Goal: Transaction & Acquisition: Purchase product/service

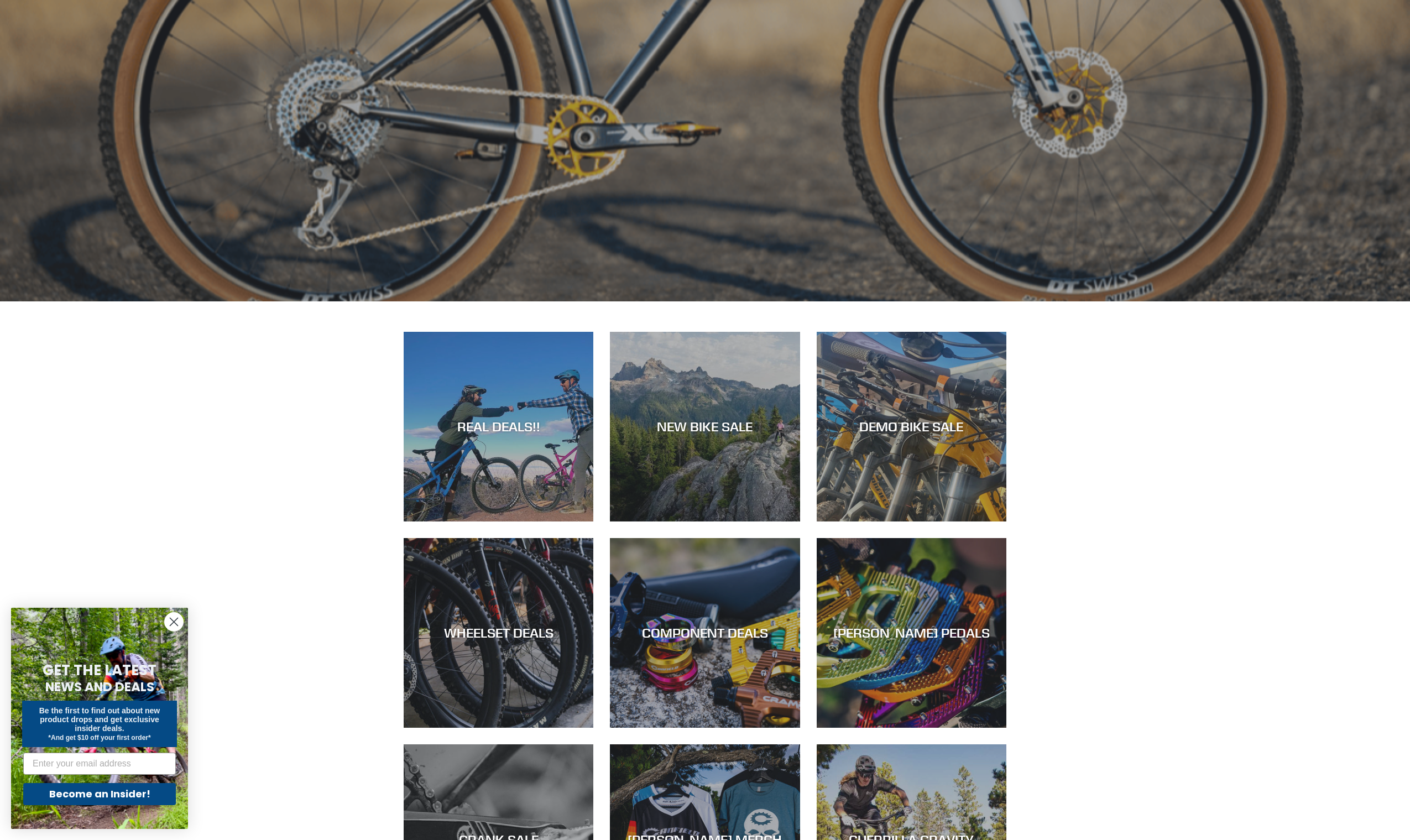
scroll to position [640, 0]
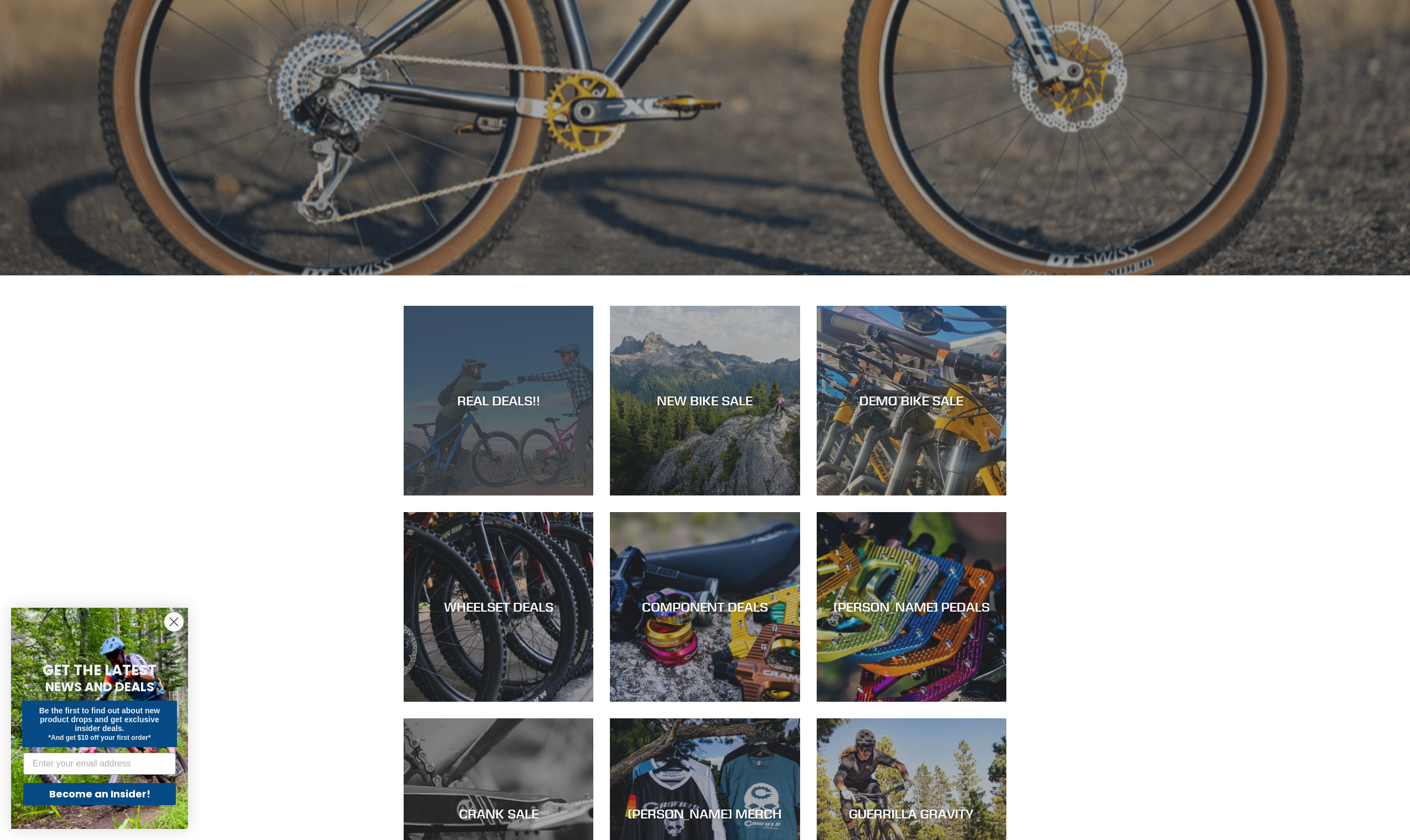
click at [502, 495] on div "REAL DEALS!!" at bounding box center [498, 495] width 190 height 0
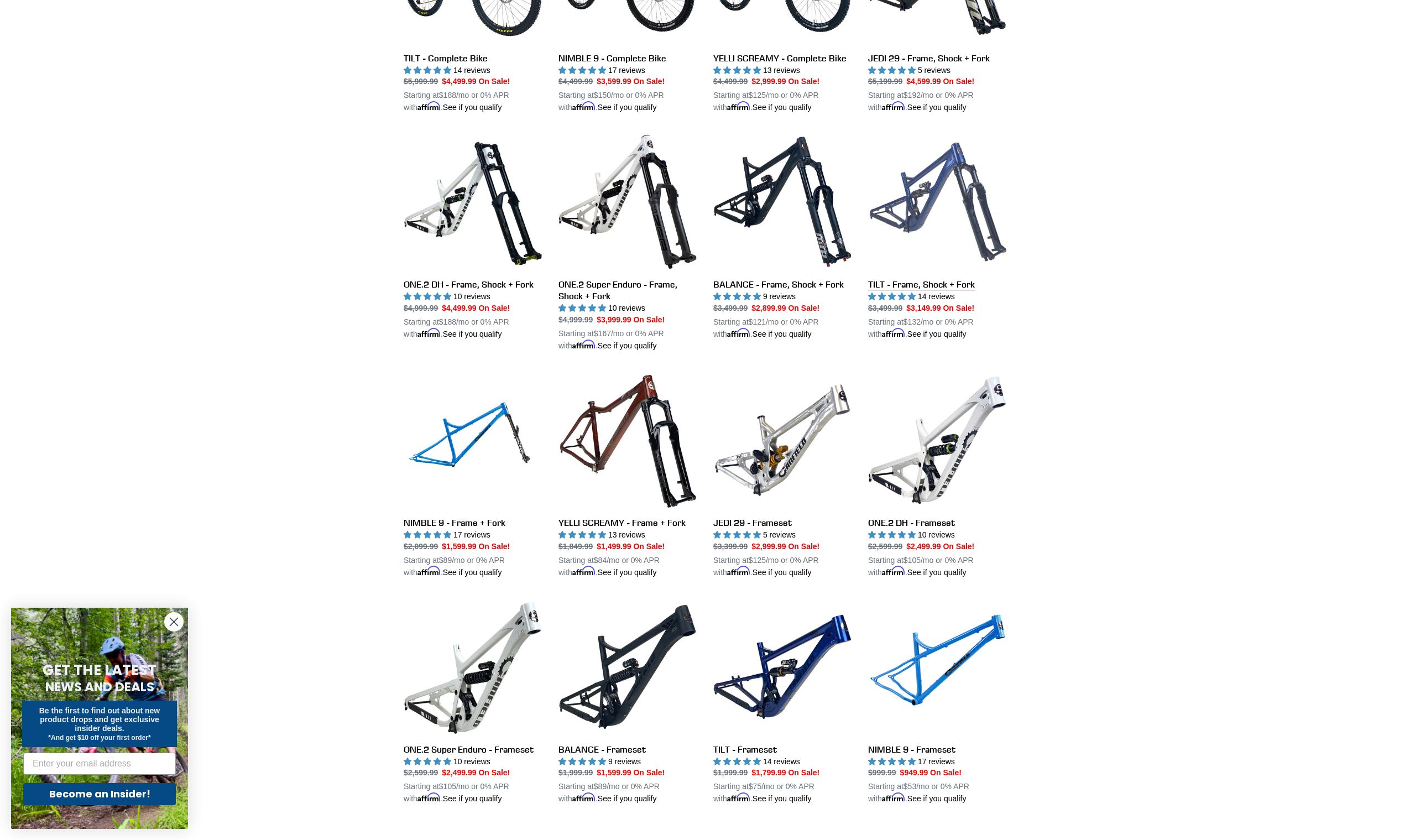
scroll to position [1277, 0]
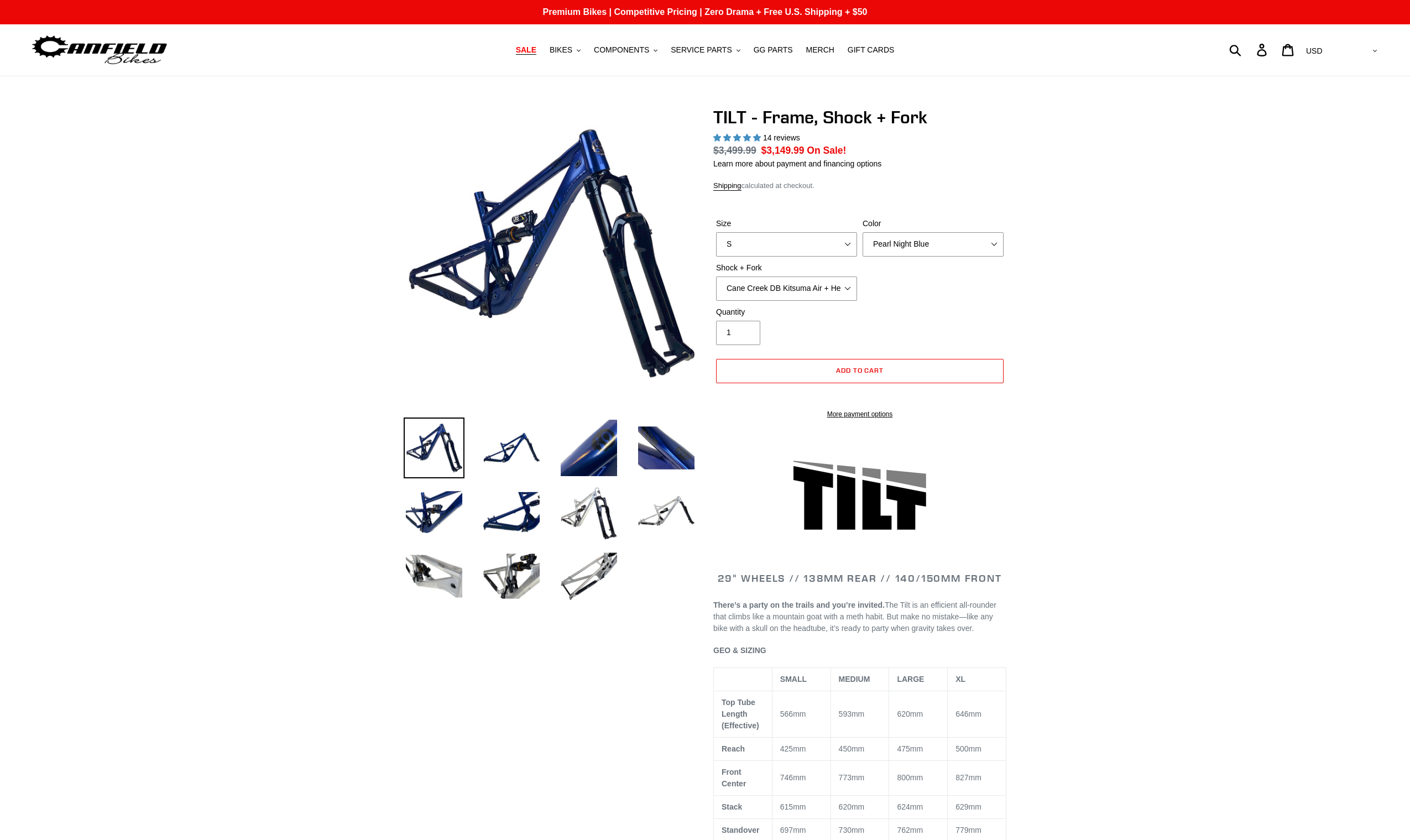
select select "highest-rating"
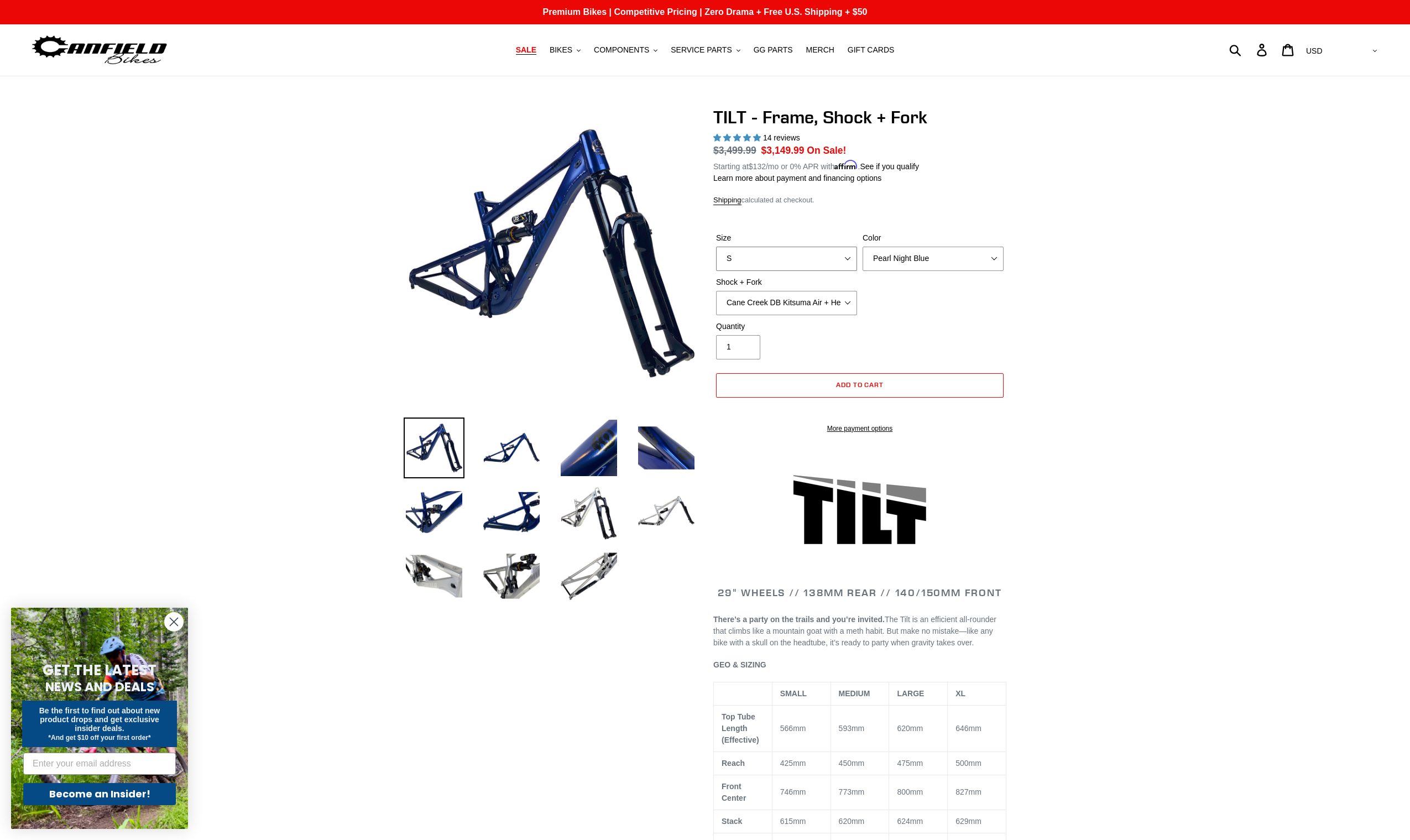
click at [762, 259] on select "S M L XL" at bounding box center [786, 258] width 141 height 24
select select "XL"
click at [716, 246] on select "S M L XL" at bounding box center [786, 258] width 141 height 24
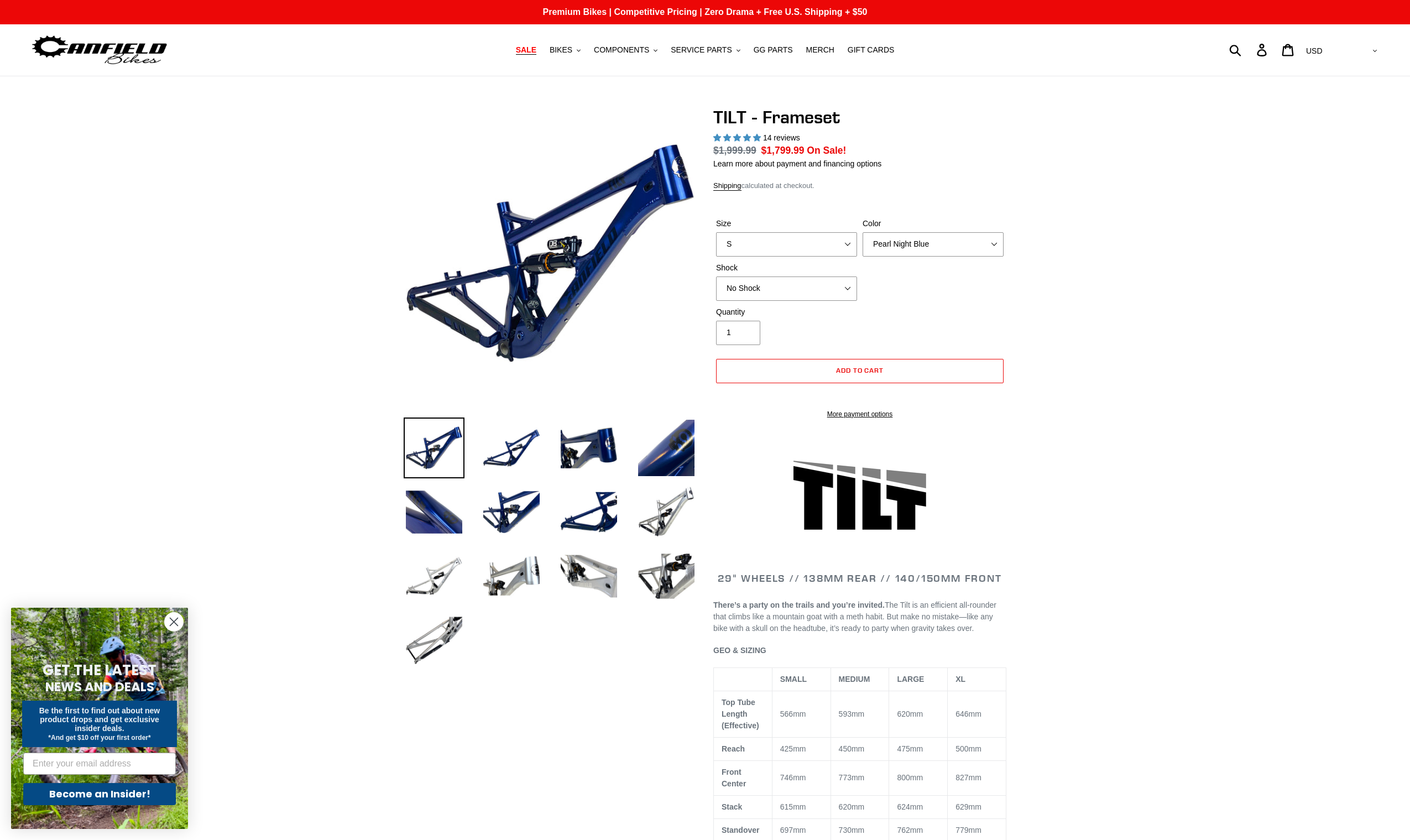
select select "highest-rating"
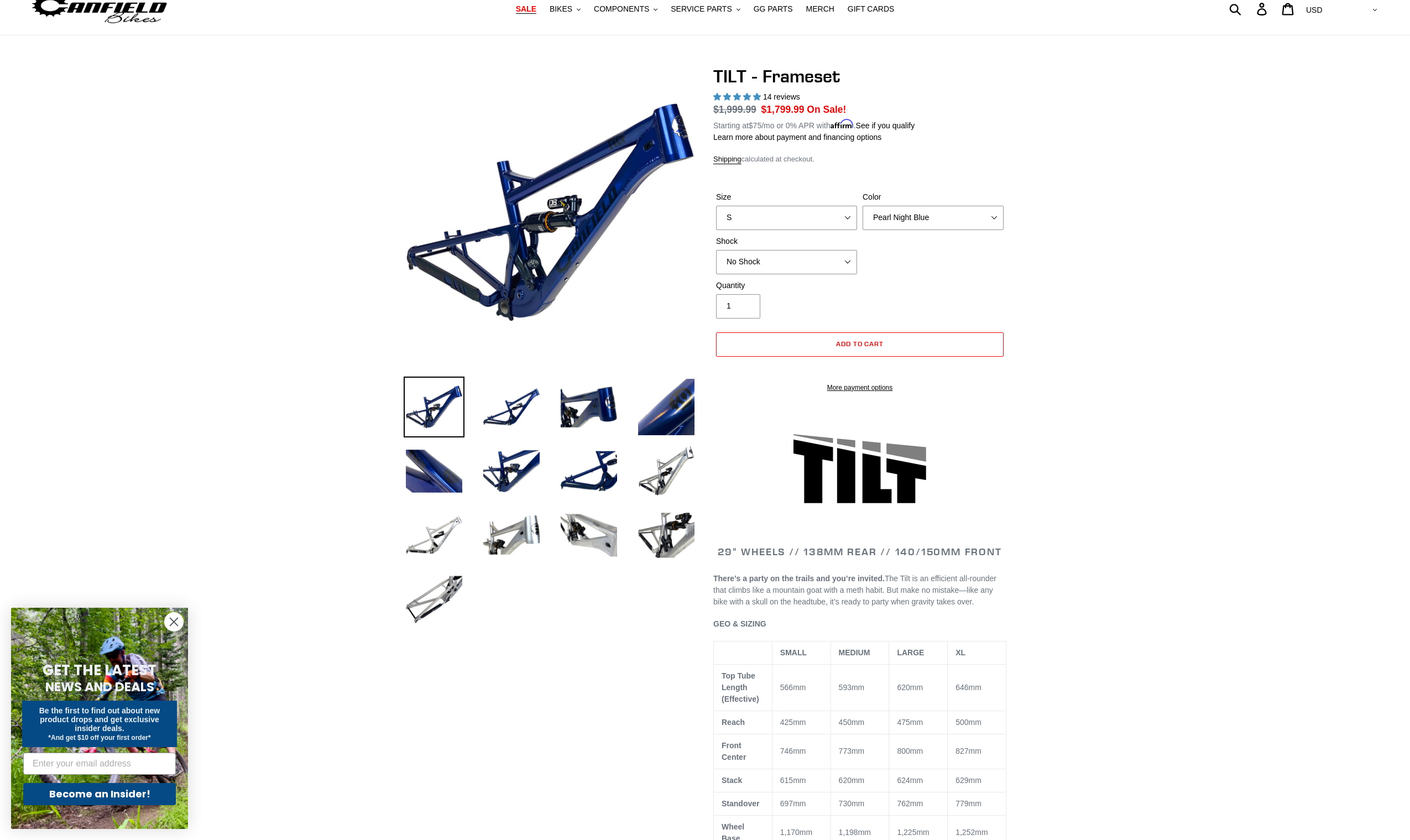
scroll to position [86, 0]
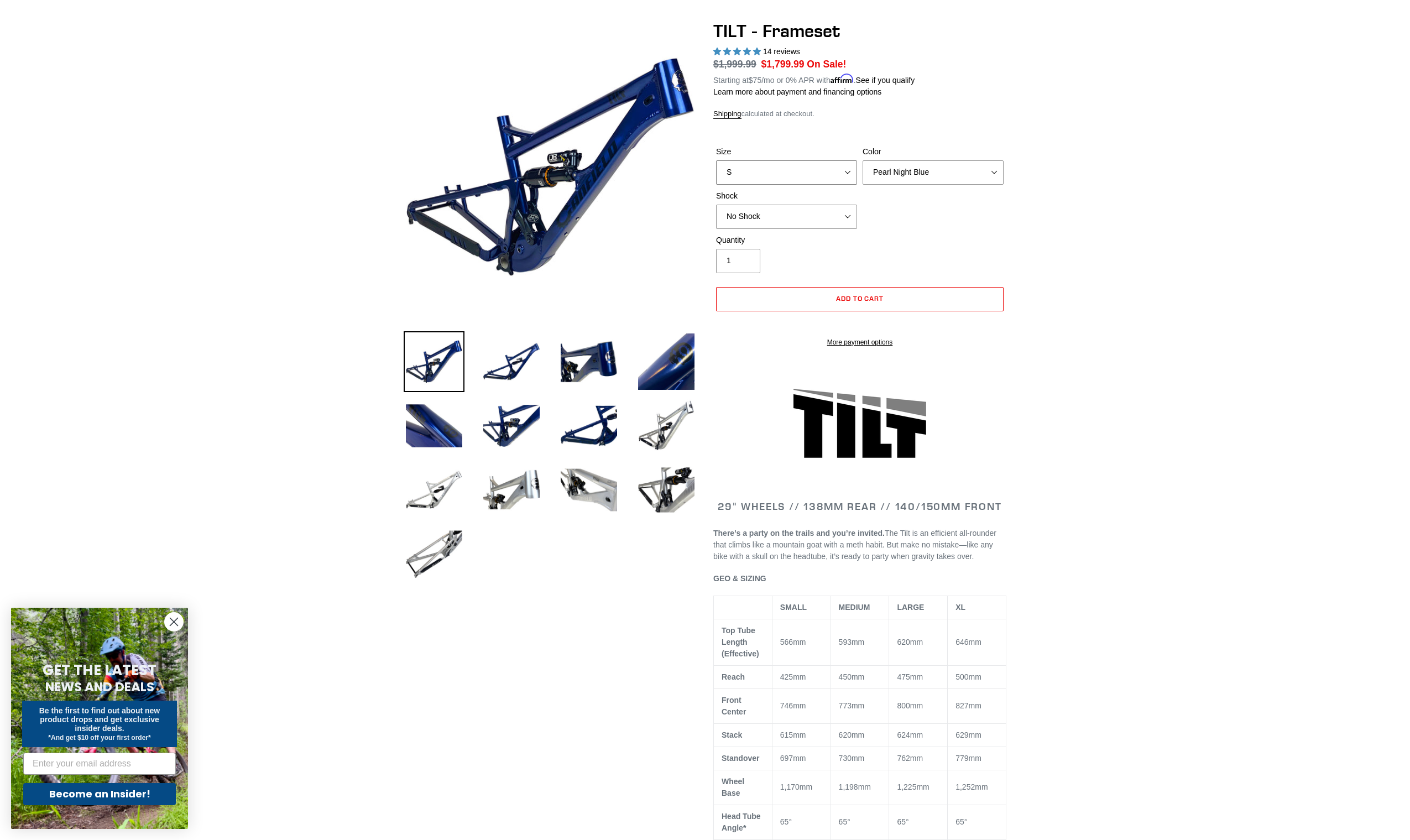
click at [816, 170] on select "S M L XL" at bounding box center [786, 172] width 141 height 24
select select "XL"
click at [716, 160] on select "S M L XL" at bounding box center [786, 172] width 141 height 24
click at [923, 169] on select "Pearl Night Blue Stealth Silver" at bounding box center [933, 172] width 141 height 24
click at [862, 160] on select "Pearl Night Blue Stealth Silver" at bounding box center [933, 172] width 141 height 24
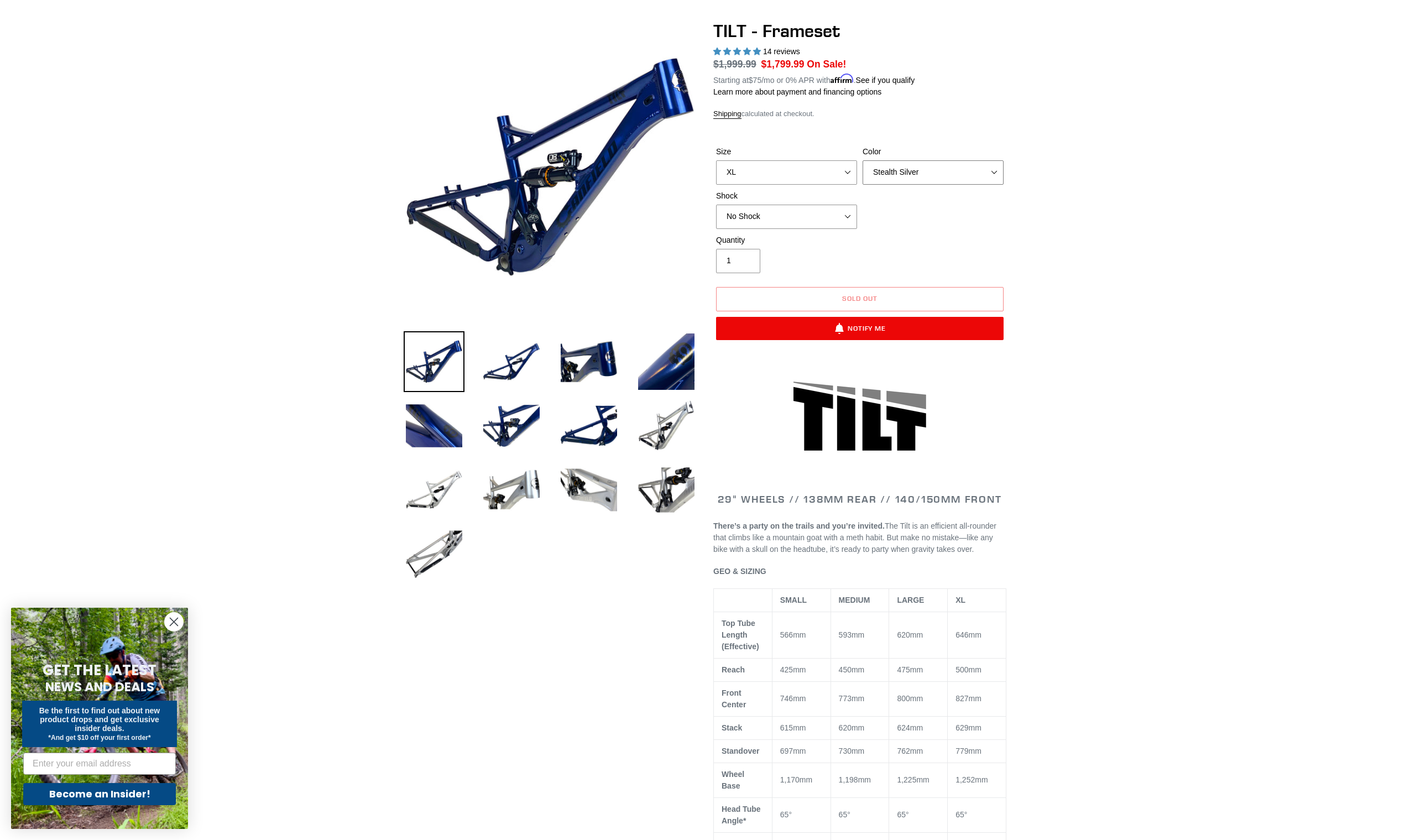
click at [919, 172] on select "Pearl Night Blue Stealth Silver" at bounding box center [933, 172] width 141 height 24
select select "Pearl Night Blue"
click at [862, 160] on select "Pearl Night Blue Stealth Silver" at bounding box center [933, 172] width 141 height 24
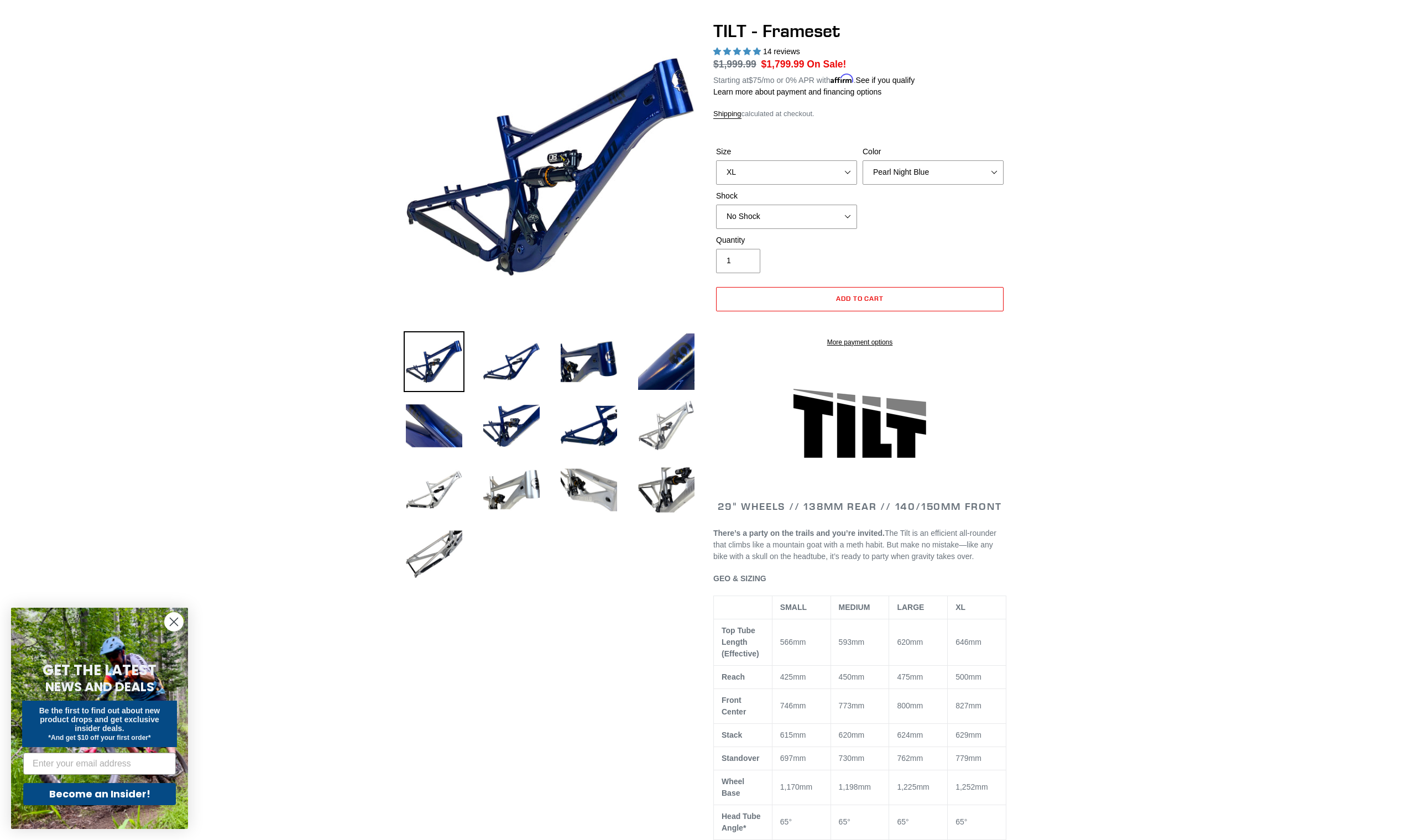
click at [674, 425] on img at bounding box center [666, 426] width 61 height 61
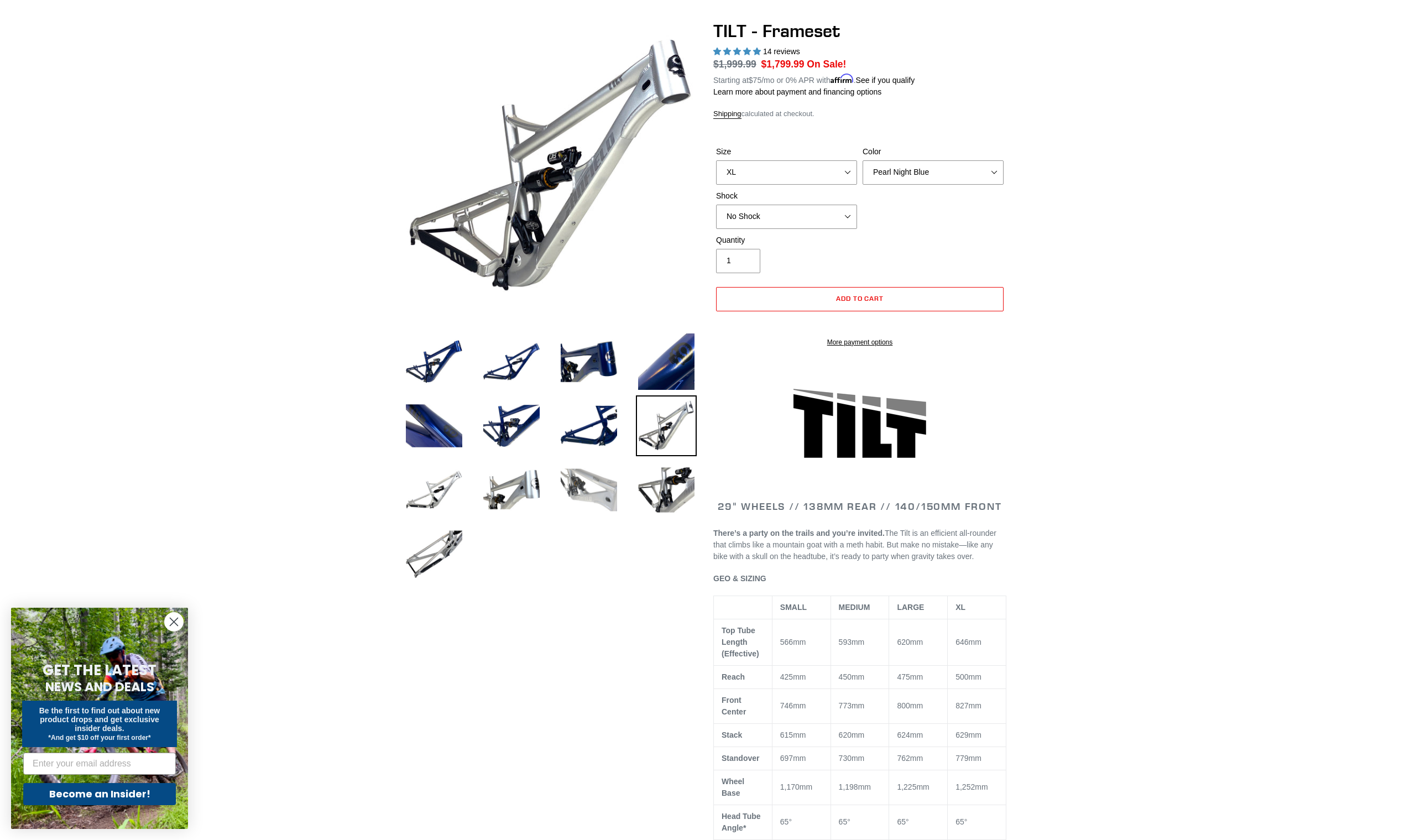
click at [566, 488] on img at bounding box center [589, 490] width 61 height 61
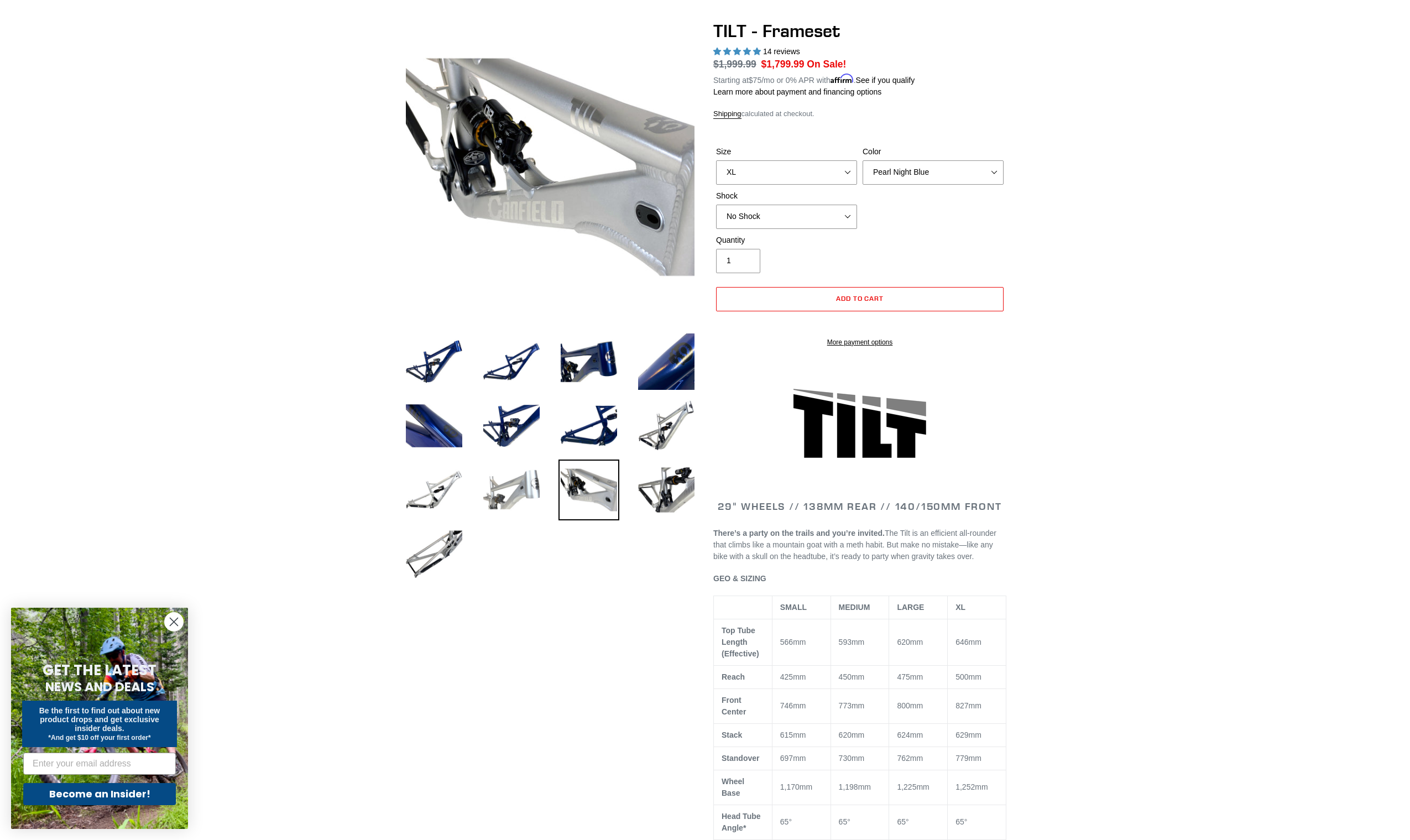
click at [509, 493] on img at bounding box center [511, 490] width 61 height 61
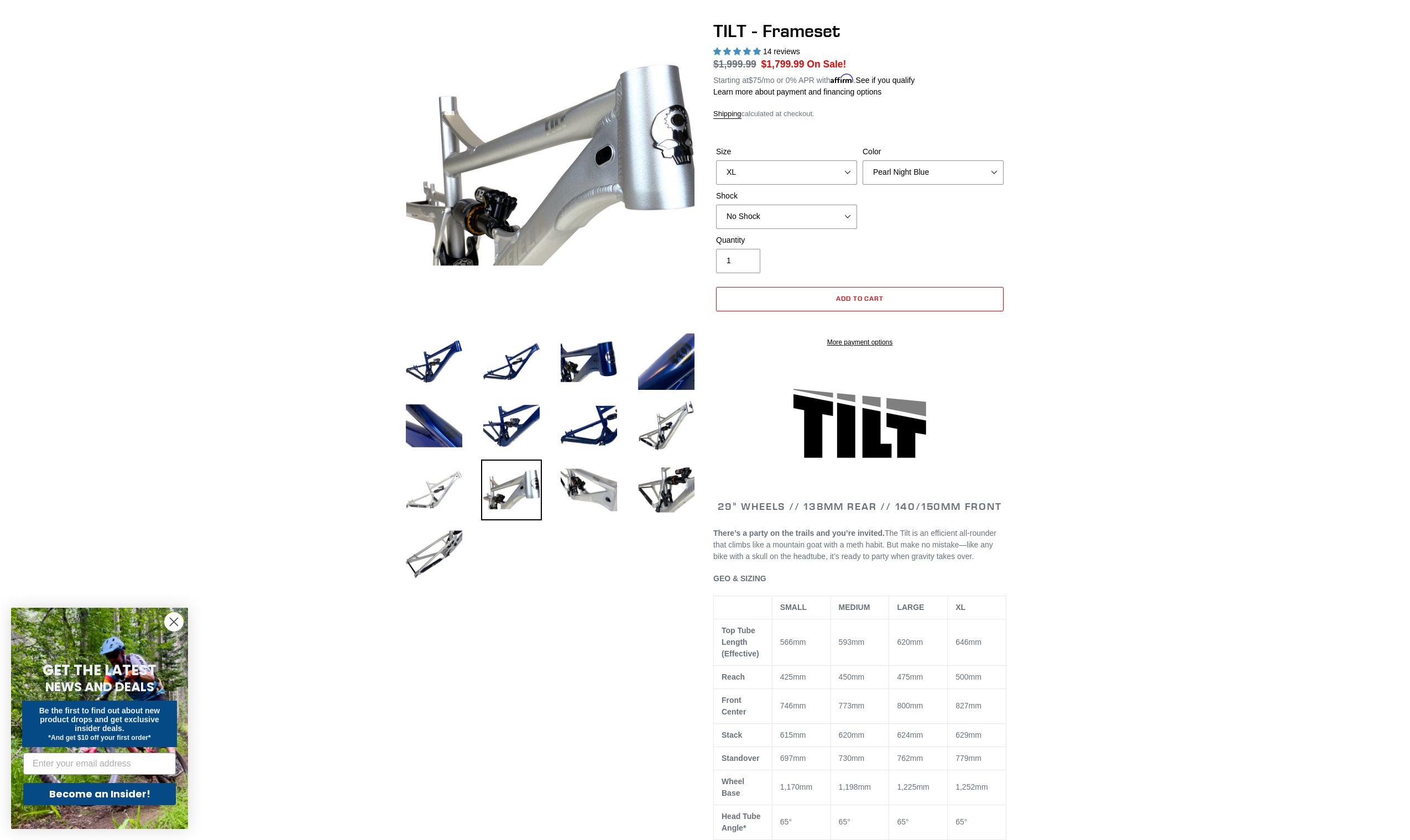
click at [416, 502] on img at bounding box center [434, 490] width 61 height 61
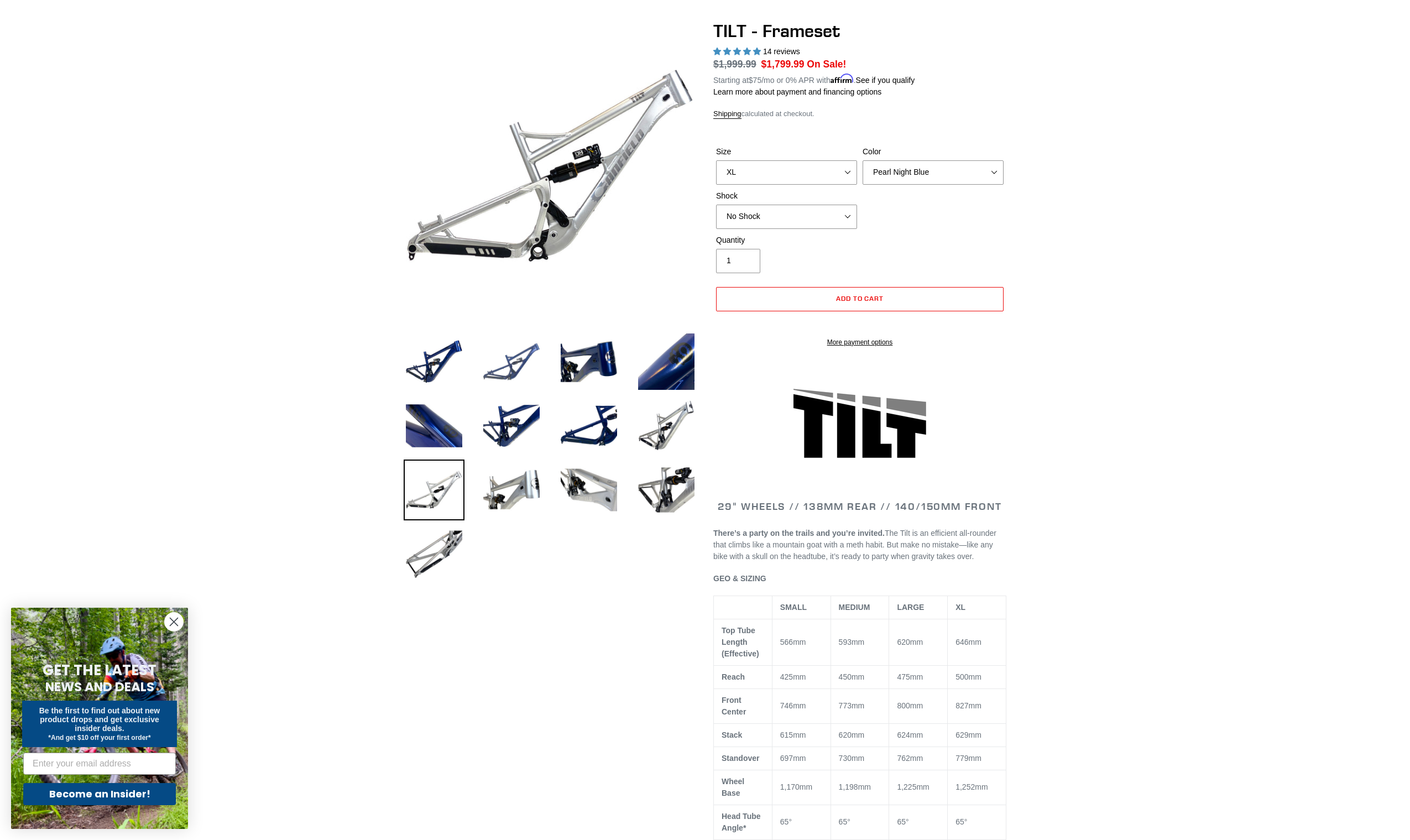
click at [515, 359] on img at bounding box center [511, 362] width 61 height 61
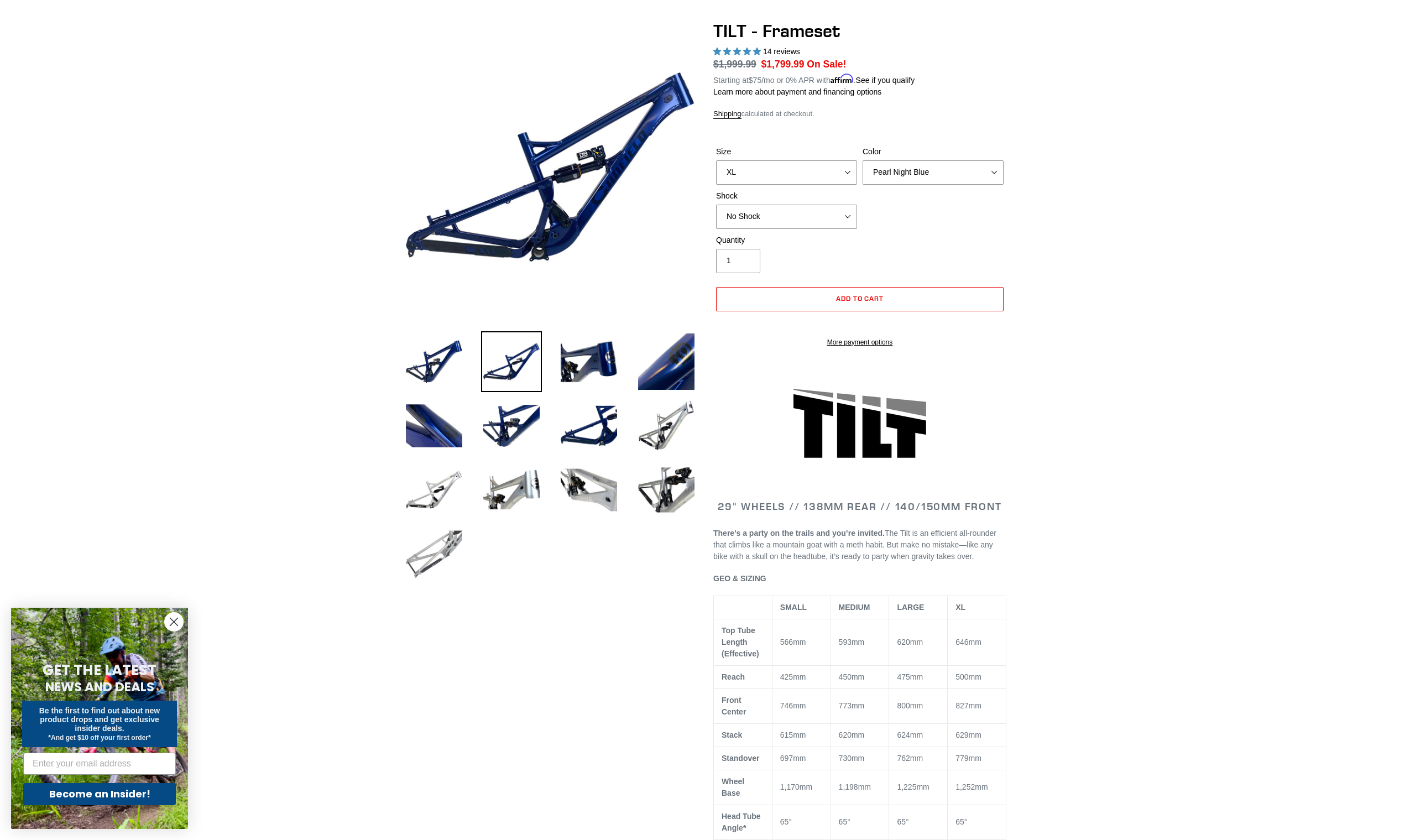
click at [420, 541] on img at bounding box center [434, 554] width 61 height 61
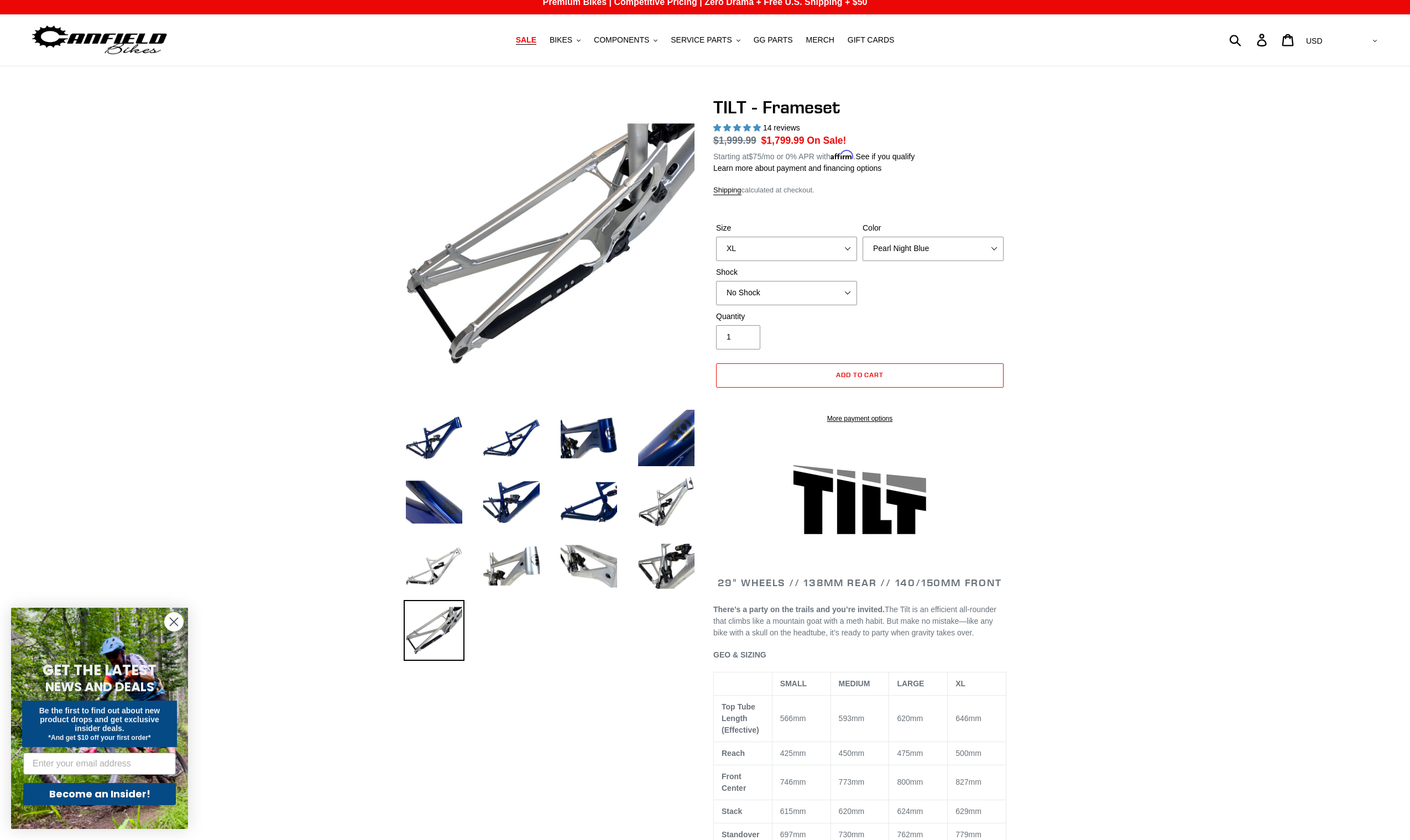
scroll to position [6, 0]
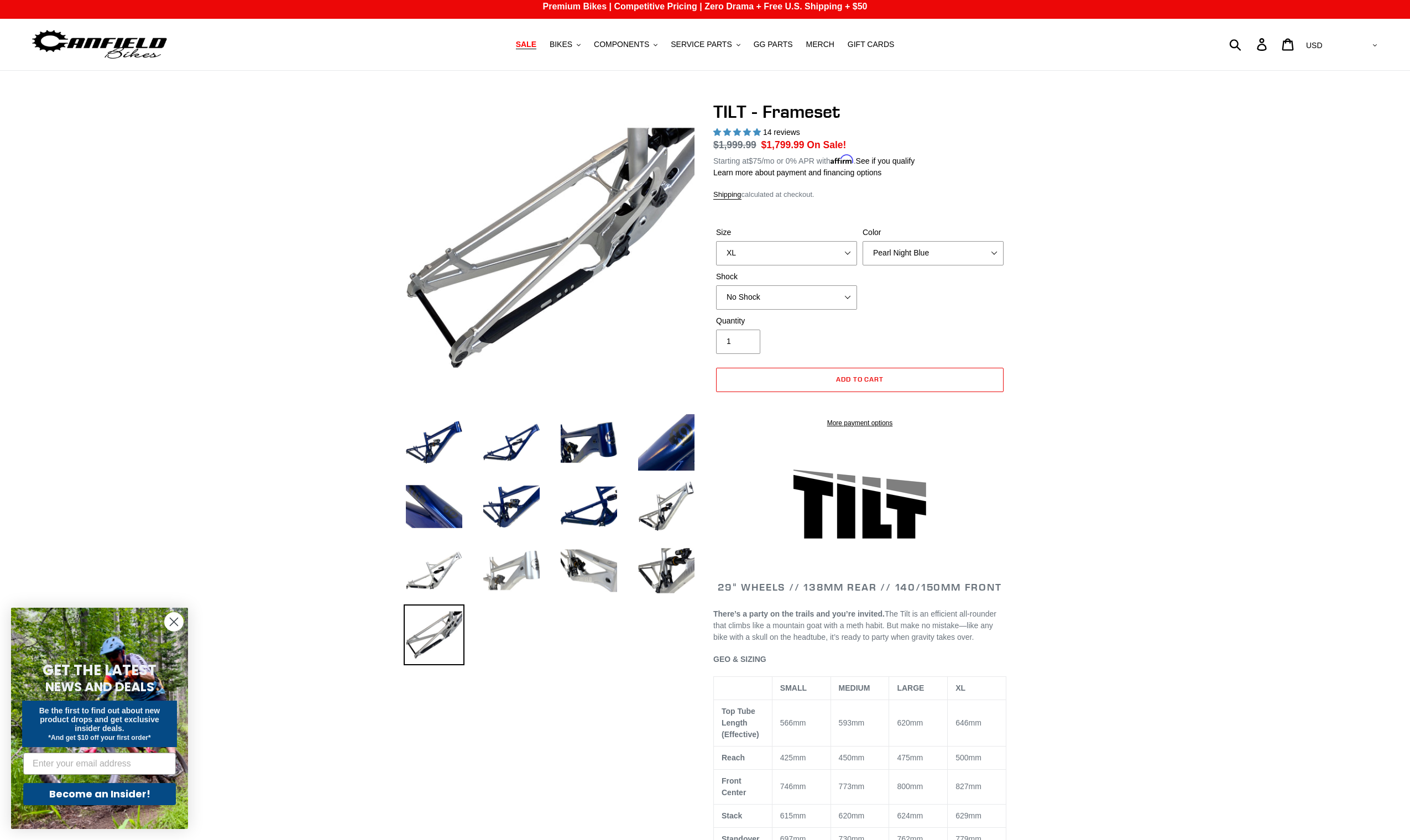
click at [518, 558] on img at bounding box center [511, 571] width 61 height 61
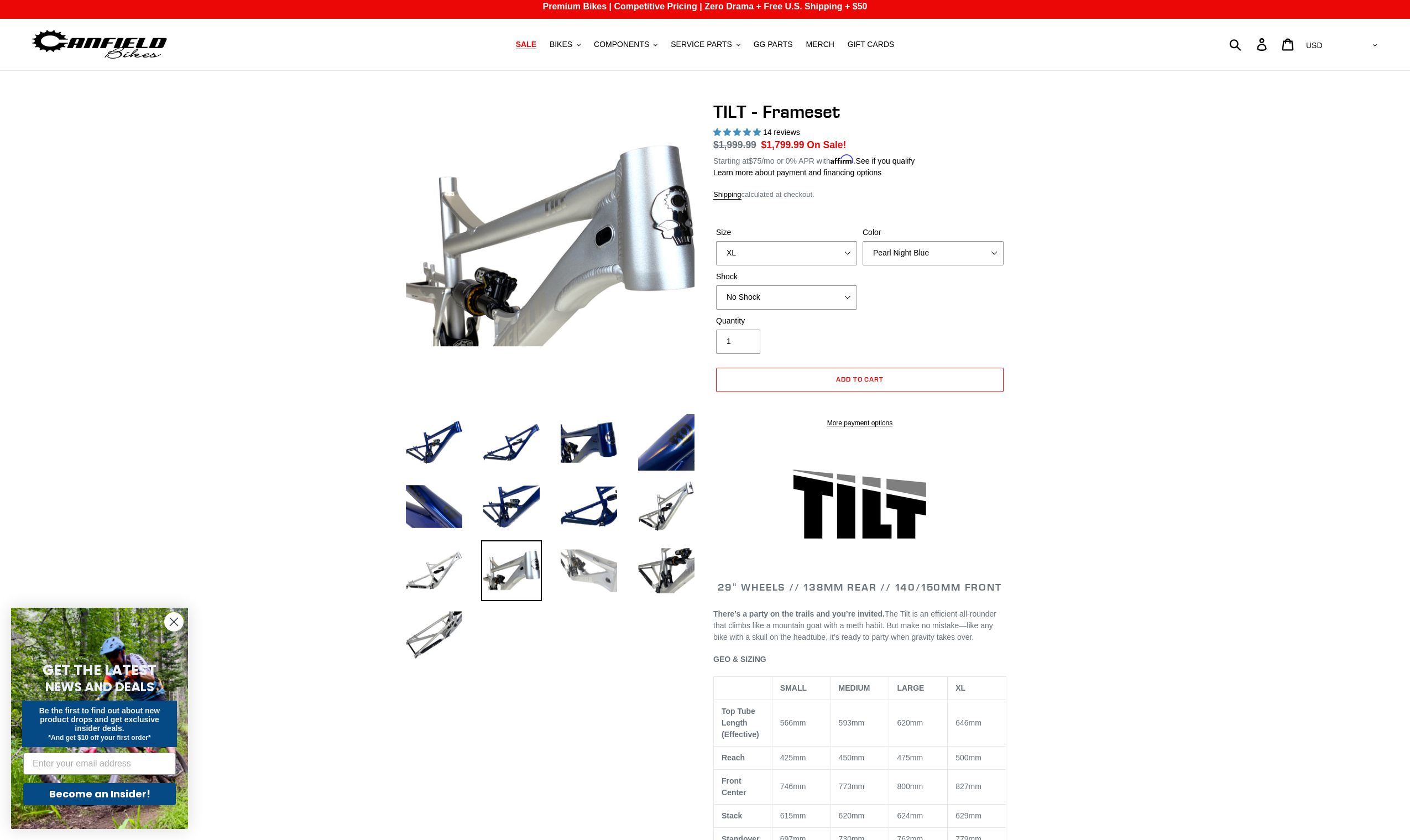
click at [582, 564] on img at bounding box center [589, 571] width 61 height 61
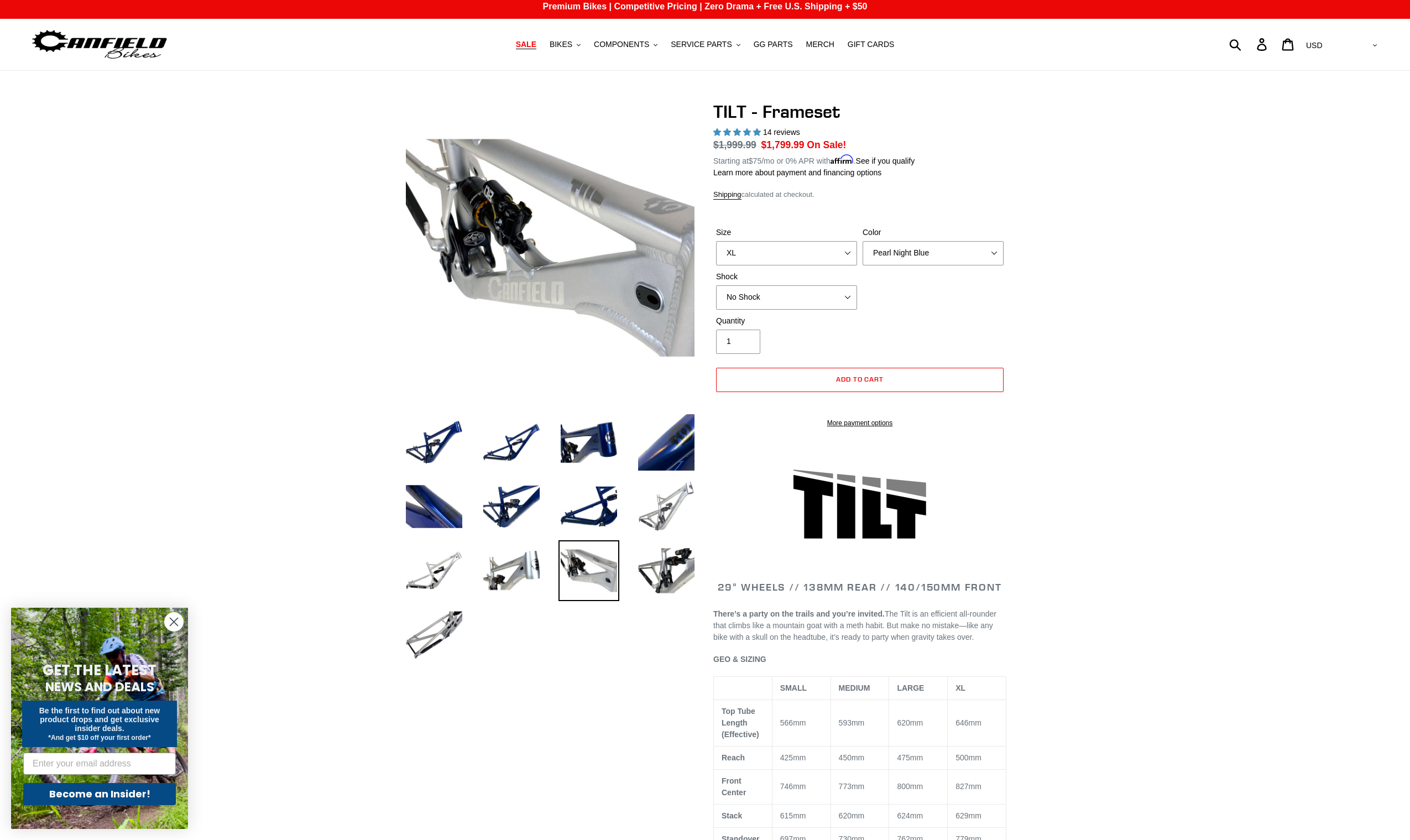
click at [652, 515] on img at bounding box center [666, 506] width 61 height 61
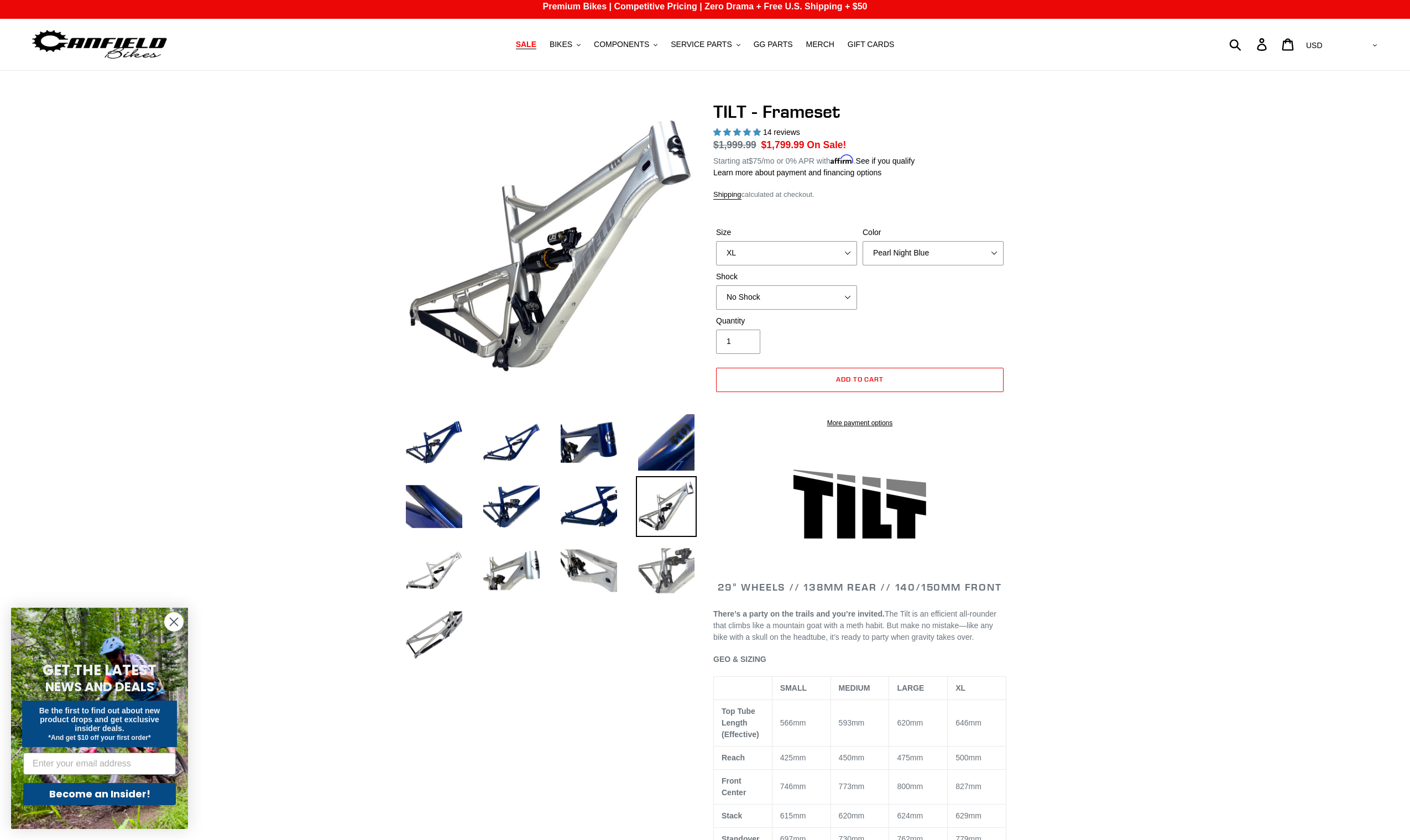
click at [665, 566] on img at bounding box center [666, 571] width 61 height 61
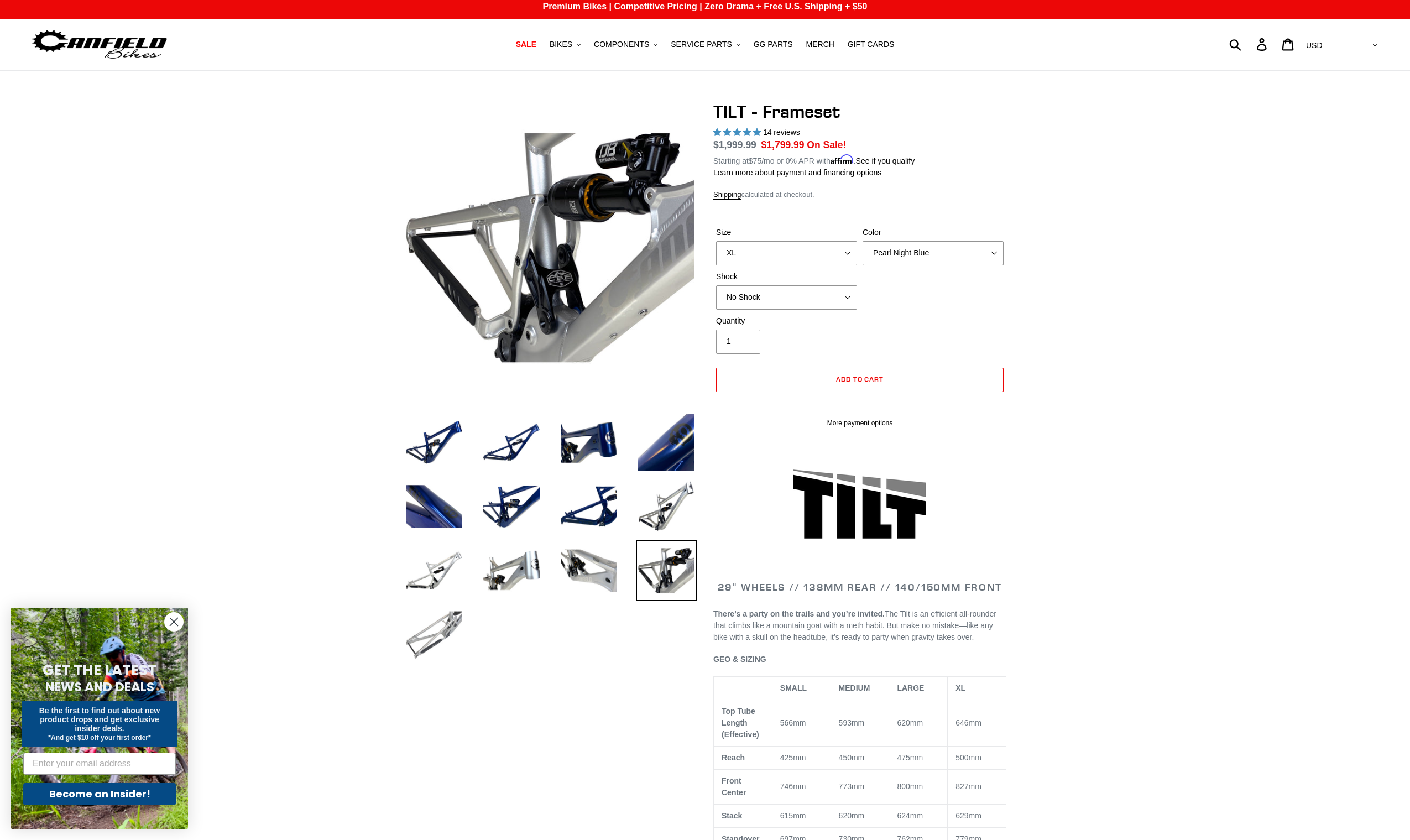
click at [441, 627] on img at bounding box center [434, 635] width 61 height 61
